Goal: Check status: Check status

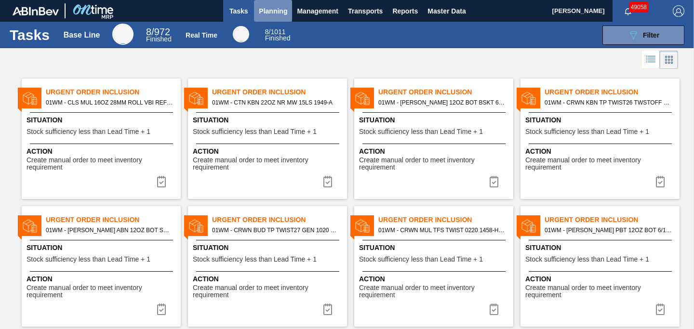
click at [274, 10] on span "Planning" at bounding box center [273, 11] width 28 height 12
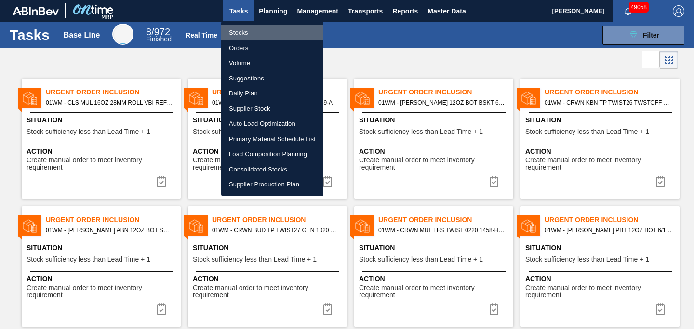
click at [249, 31] on li "Stocks" at bounding box center [272, 32] width 102 height 15
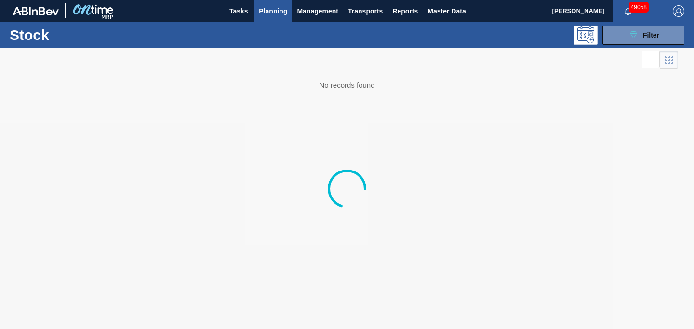
click at [247, 30] on div "089F7B8B-B2A5-4AFE-B5C0-19BA573D28AC Filter" at bounding box center [418, 35] width 543 height 19
click at [625, 35] on button "089F7B8B-B2A5-4AFE-B5C0-19BA573D28AC Filter" at bounding box center [644, 35] width 82 height 19
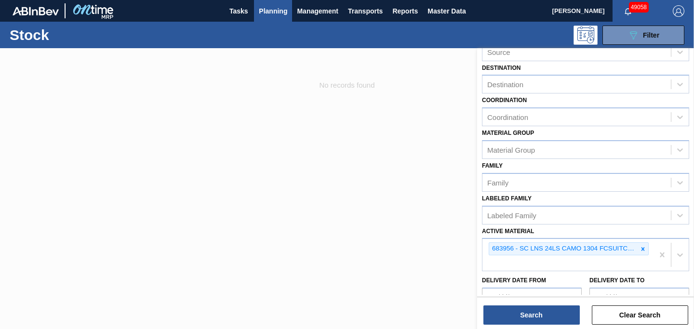
scroll to position [65, 0]
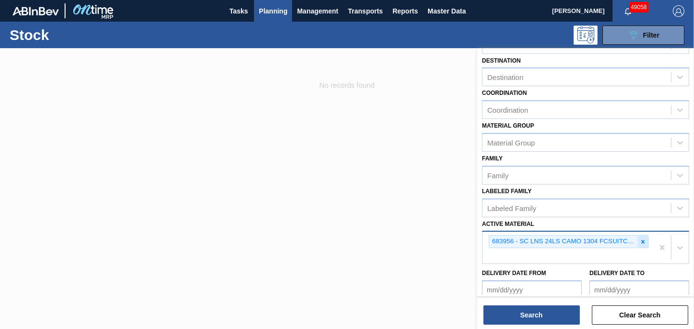
click at [640, 240] on icon at bounding box center [643, 242] width 7 height 7
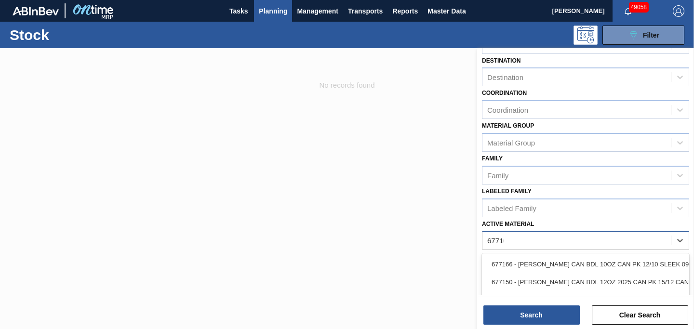
type Material "677161"
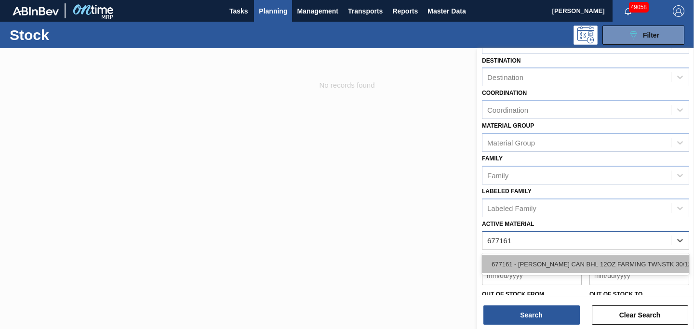
click at [629, 269] on div "677161 - [PERSON_NAME] CAN BHL 12OZ FARMING TWNSTK 30/12 C" at bounding box center [585, 265] width 207 height 18
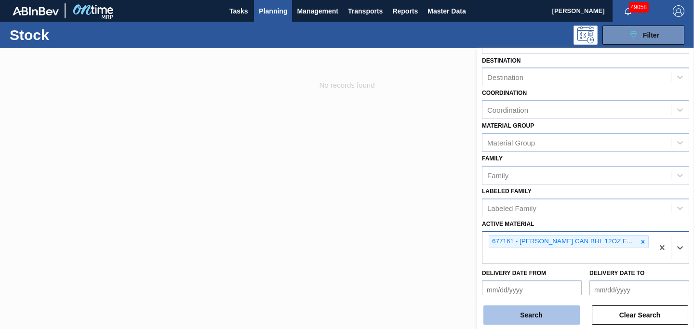
click at [539, 311] on button "Search" at bounding box center [532, 315] width 96 height 19
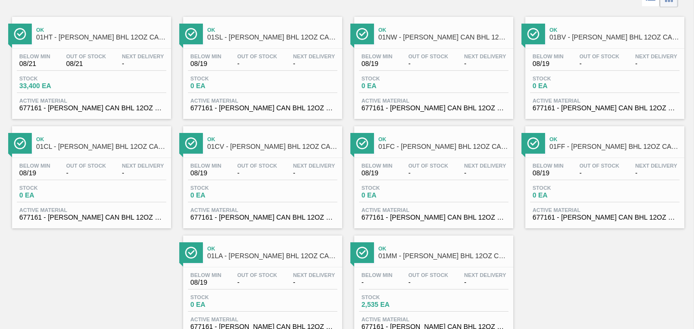
scroll to position [67, 0]
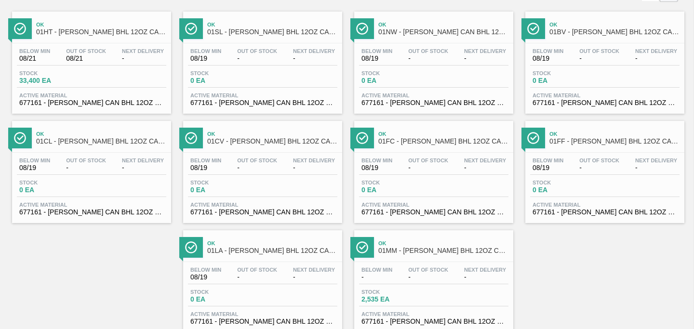
click at [396, 144] on span "01FC - [PERSON_NAME] BHL 12OZ CAN 30/12 CAN PK FARMING PROMO" at bounding box center [443, 141] width 130 height 7
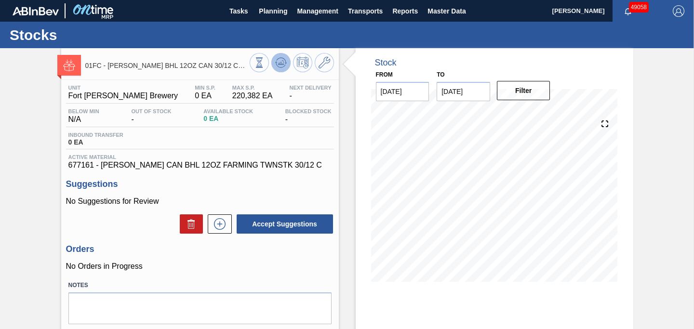
click at [265, 66] on icon at bounding box center [259, 62] width 11 height 11
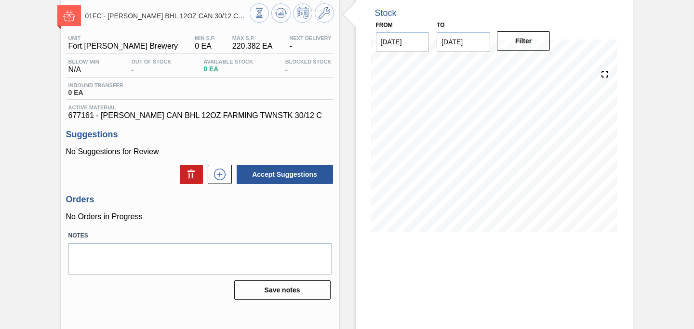
scroll to position [50, 0]
